Goal: Entertainment & Leisure: Consume media (video, audio)

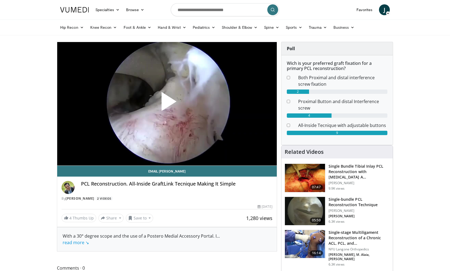
click at [167, 104] on span "Video Player" at bounding box center [167, 104] width 0 height 0
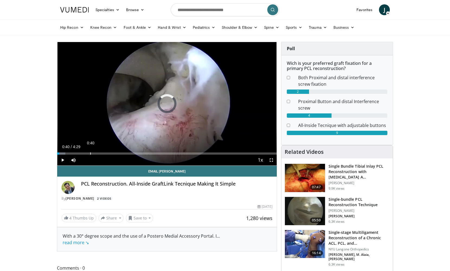
click at [90, 152] on div "0:40" at bounding box center [90, 153] width 1 height 2
click at [73, 153] on div "0:19" at bounding box center [73, 153] width 1 height 2
click at [65, 153] on div "0:09" at bounding box center [65, 153] width 1 height 2
click at [63, 154] on div "0:07" at bounding box center [63, 153] width 1 height 2
click at [270, 160] on span "Video Player" at bounding box center [271, 160] width 11 height 11
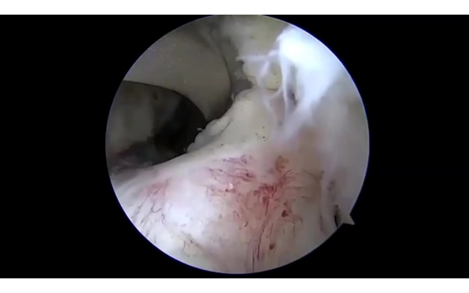
click at [37, 271] on div "0:20" at bounding box center [36, 291] width 1 height 2
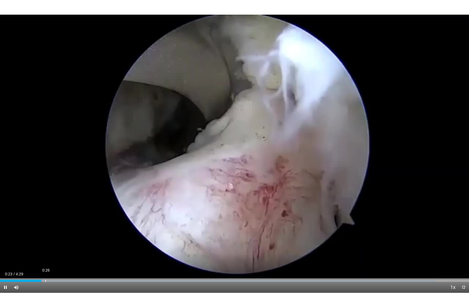
click at [46, 271] on div "Loaded : 92.62% 0:26 0:23" at bounding box center [234, 279] width 469 height 5
click at [57, 271] on div "0:32" at bounding box center [57, 281] width 1 height 2
click at [65, 271] on div "0:36" at bounding box center [64, 281] width 1 height 2
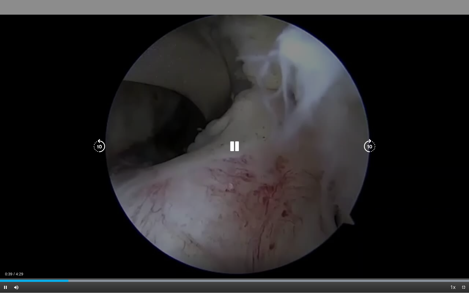
click at [76, 271] on div "10 seconds Tap to unmute" at bounding box center [234, 146] width 469 height 293
click at [129, 239] on div "10 seconds Tap to unmute" at bounding box center [234, 146] width 469 height 293
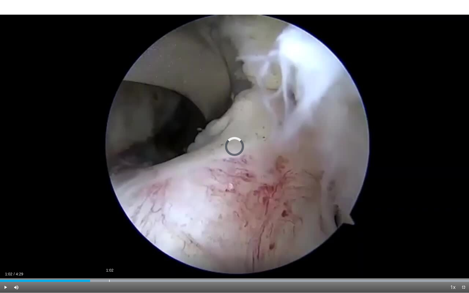
click at [109, 271] on div "1:02" at bounding box center [109, 281] width 1 height 2
click at [192, 271] on div "1:50" at bounding box center [192, 281] width 1 height 2
click at [199, 271] on div "1:54" at bounding box center [199, 281] width 1 height 2
click at [219, 271] on div "2:06" at bounding box center [219, 281] width 1 height 2
click at [231, 271] on div "Loaded : 99.98% 2:12 2:12" at bounding box center [234, 279] width 469 height 5
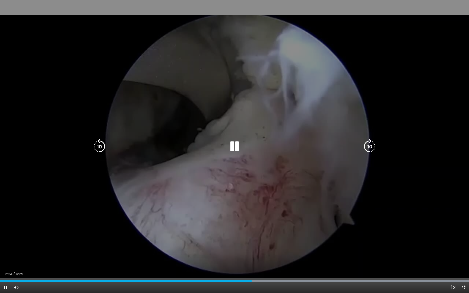
click at [241, 258] on div "10 seconds Tap to unmute" at bounding box center [234, 146] width 469 height 293
click at [211, 192] on div "10 seconds Tap to unmute" at bounding box center [234, 146] width 469 height 293
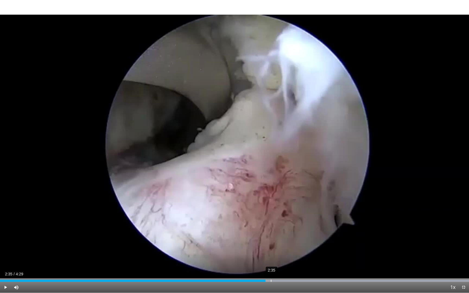
click at [271, 271] on div "2:35" at bounding box center [271, 281] width 1 height 2
click at [285, 271] on div "Current Time 2:35 / Duration 4:29 Pause Skip Backward Skip Forward Mute 0% Load…" at bounding box center [234, 287] width 469 height 11
click at [302, 271] on div "2:53" at bounding box center [302, 281] width 1 height 2
click at [329, 271] on div "3:09" at bounding box center [329, 281] width 1 height 2
click at [349, 271] on div "Current Time 3:10 / Duration 4:29 Pause Skip Backward Skip Forward Mute 0% Load…" at bounding box center [234, 287] width 469 height 11
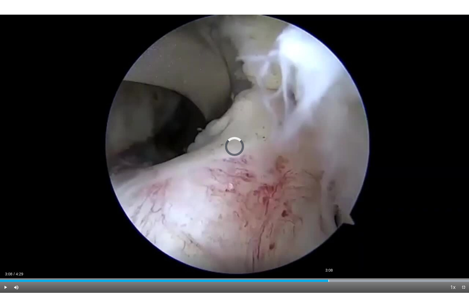
click at [328, 271] on div "Loaded : 99.98% 3:08 3:12" at bounding box center [234, 279] width 469 height 5
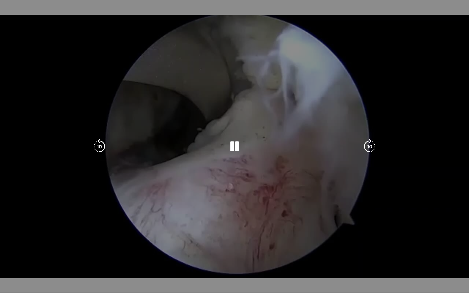
click at [325, 271] on video-js "**********" at bounding box center [234, 146] width 469 height 293
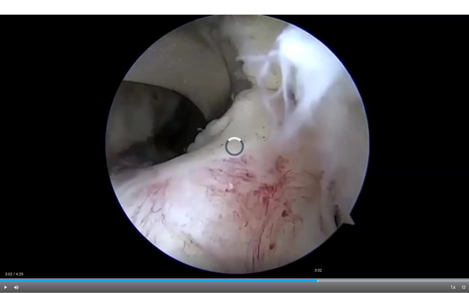
click at [317, 271] on div "Loaded : 99.98% 3:02 3:11" at bounding box center [234, 279] width 469 height 5
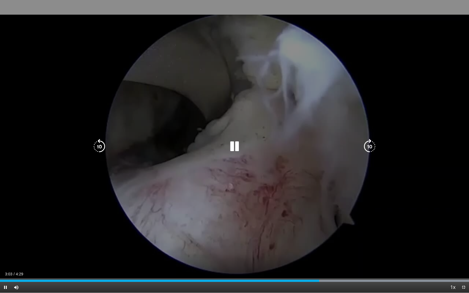
click at [300, 230] on div "10 seconds Tap to unmute" at bounding box center [234, 146] width 469 height 293
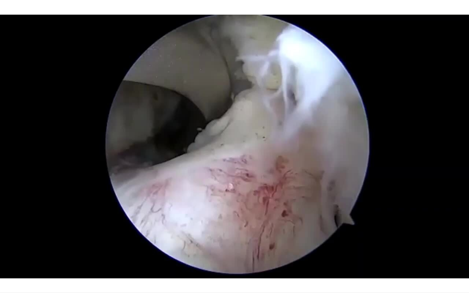
click at [233, 145] on div "10 seconds Tap to unmute" at bounding box center [234, 146] width 469 height 293
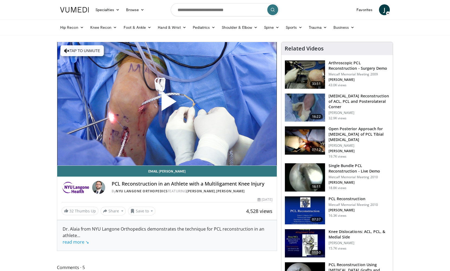
click at [167, 104] on span "Video Player" at bounding box center [167, 104] width 0 height 0
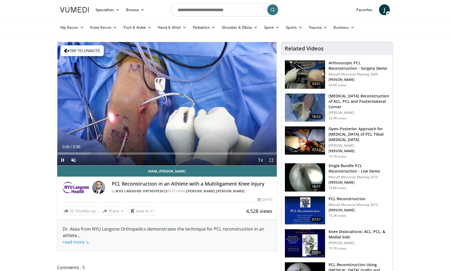
click at [271, 159] on span "Video Player" at bounding box center [271, 160] width 11 height 11
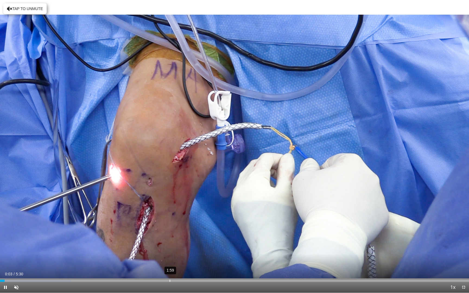
click at [169, 271] on div "1:59" at bounding box center [169, 281] width 1 height 2
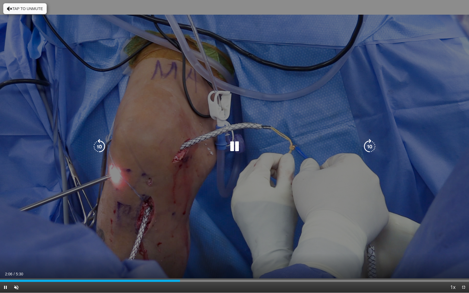
click at [187, 249] on div "10 seconds Tap to unmute" at bounding box center [234, 146] width 469 height 293
click at [234, 189] on div "10 seconds Tap to unmute" at bounding box center [234, 146] width 469 height 293
